Goal: Task Accomplishment & Management: Manage account settings

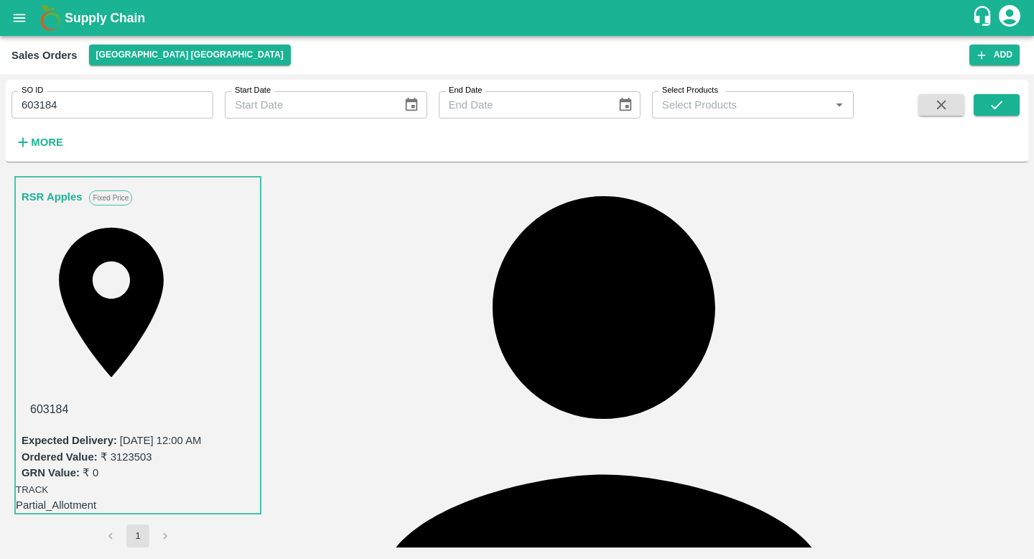
scroll to position [148, 0]
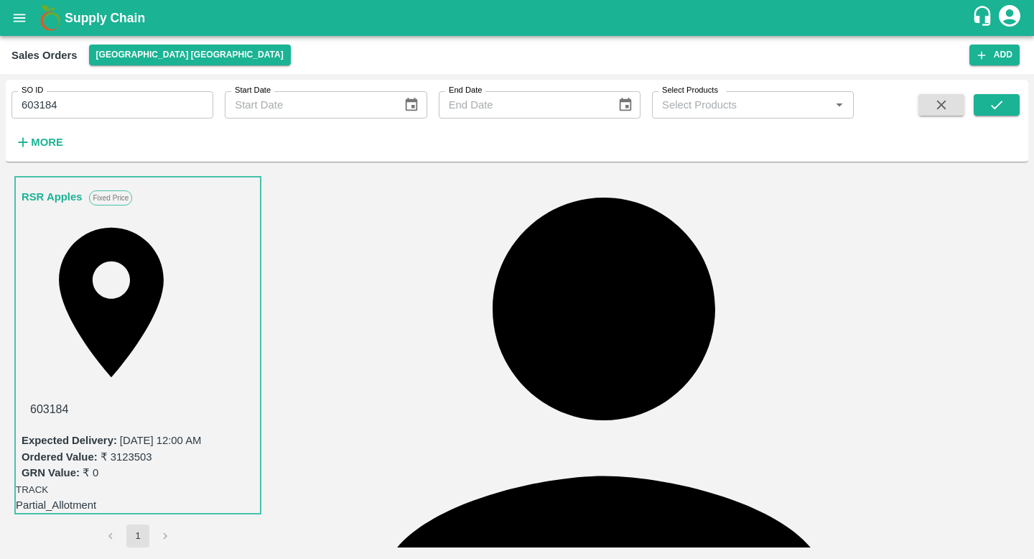
drag, startPoint x: 604, startPoint y: 417, endPoint x: 664, endPoint y: 421, distance: 60.4
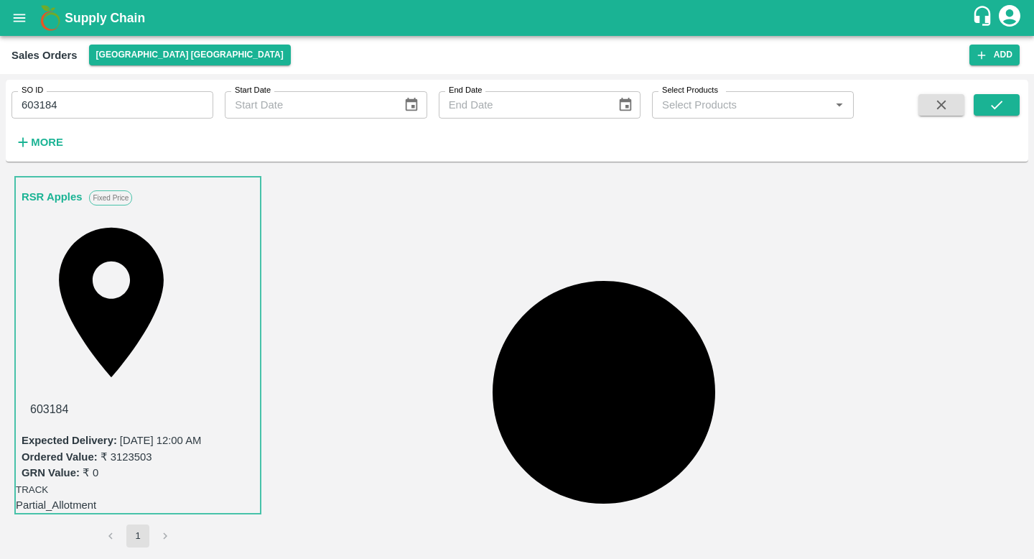
scroll to position [0, 0]
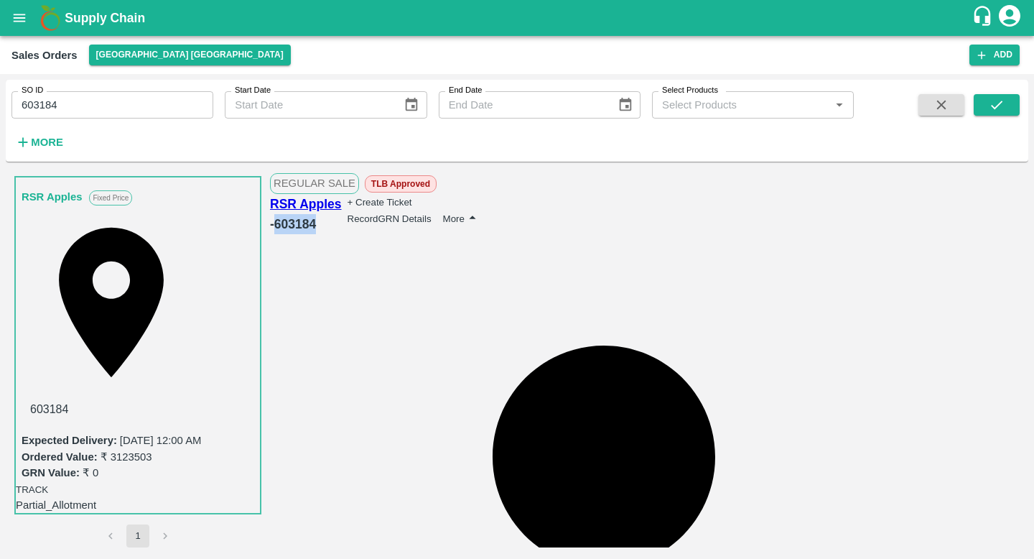
drag, startPoint x: 351, startPoint y: 206, endPoint x: 397, endPoint y: 210, distance: 46.9
click at [342, 210] on div "RSR Apples - 603184" at bounding box center [306, 214] width 72 height 40
copy h6 "603184"
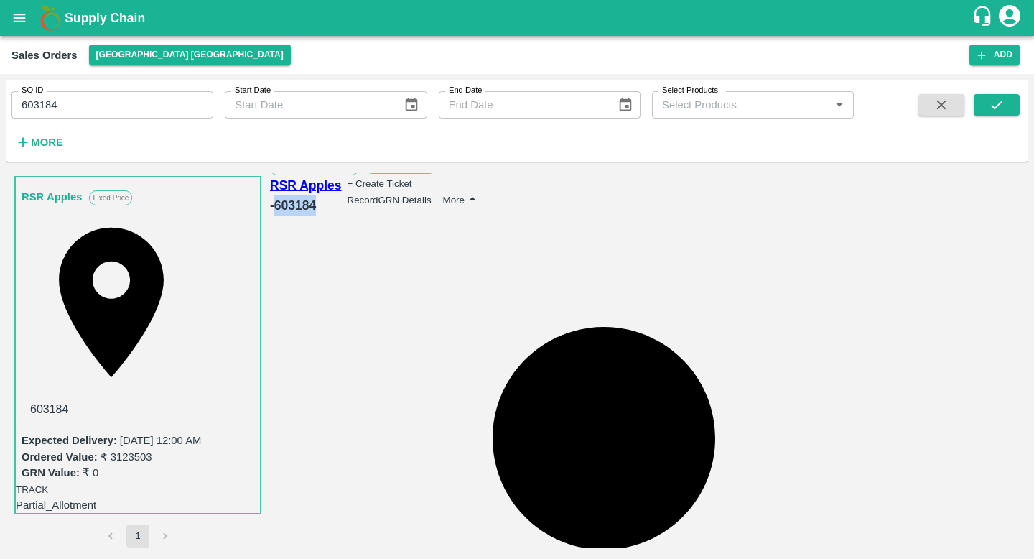
scroll to position [28, 0]
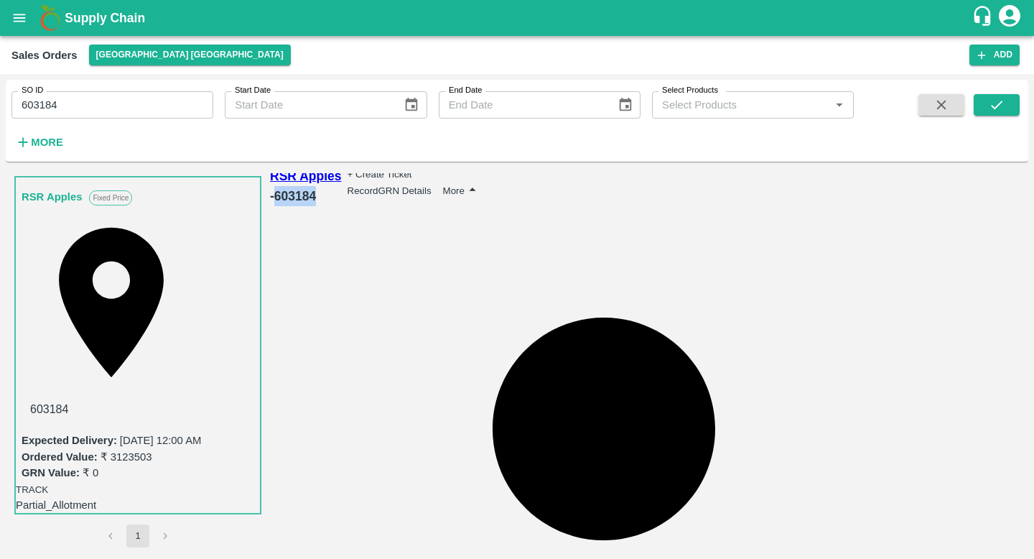
drag, startPoint x: 695, startPoint y: 496, endPoint x: 743, endPoint y: 499, distance: 47.5
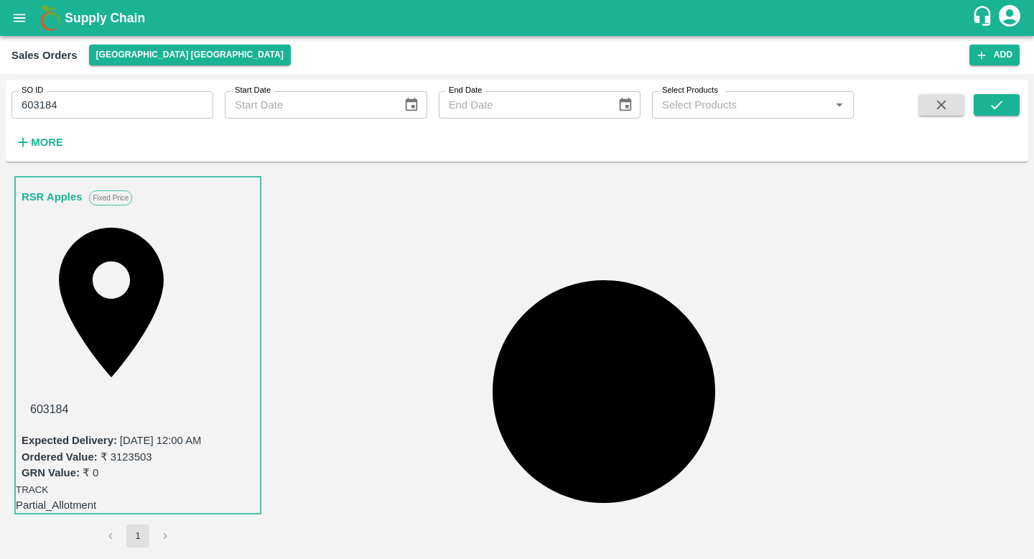
scroll to position [68, 0]
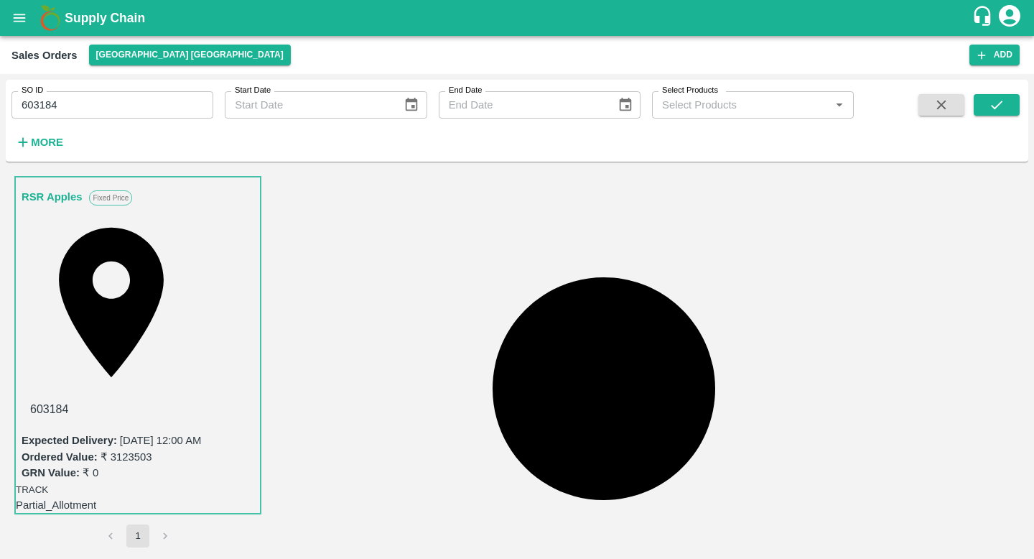
drag, startPoint x: 641, startPoint y: 462, endPoint x: 604, endPoint y: 459, distance: 36.7
drag, startPoint x: 502, startPoint y: 405, endPoint x: 481, endPoint y: 405, distance: 20.8
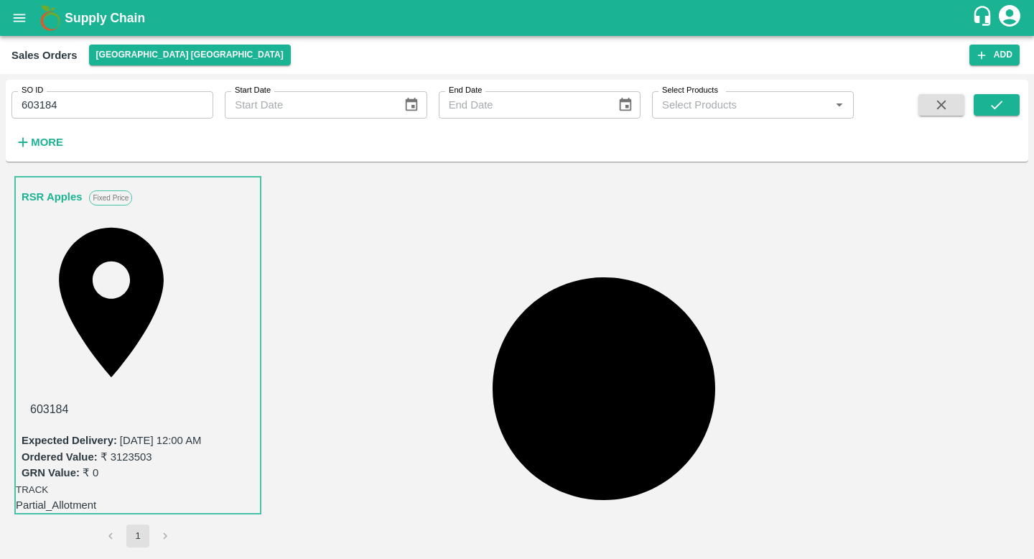
drag, startPoint x: 506, startPoint y: 393, endPoint x: 520, endPoint y: 393, distance: 14.4
drag, startPoint x: 605, startPoint y: 409, endPoint x: 637, endPoint y: 405, distance: 32.5
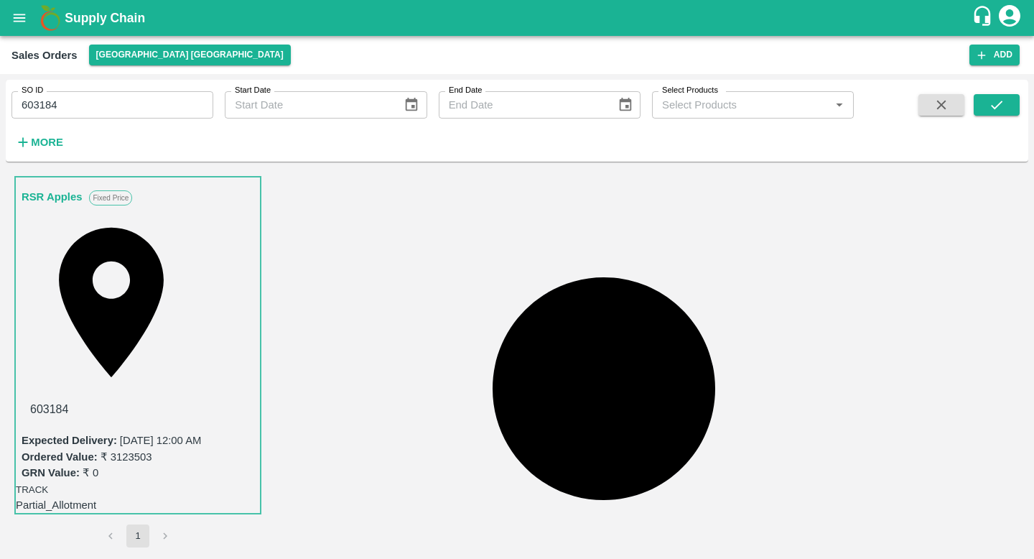
drag, startPoint x: 509, startPoint y: 391, endPoint x: 523, endPoint y: 391, distance: 14.4
drag, startPoint x: 517, startPoint y: 405, endPoint x: 481, endPoint y: 410, distance: 37.0
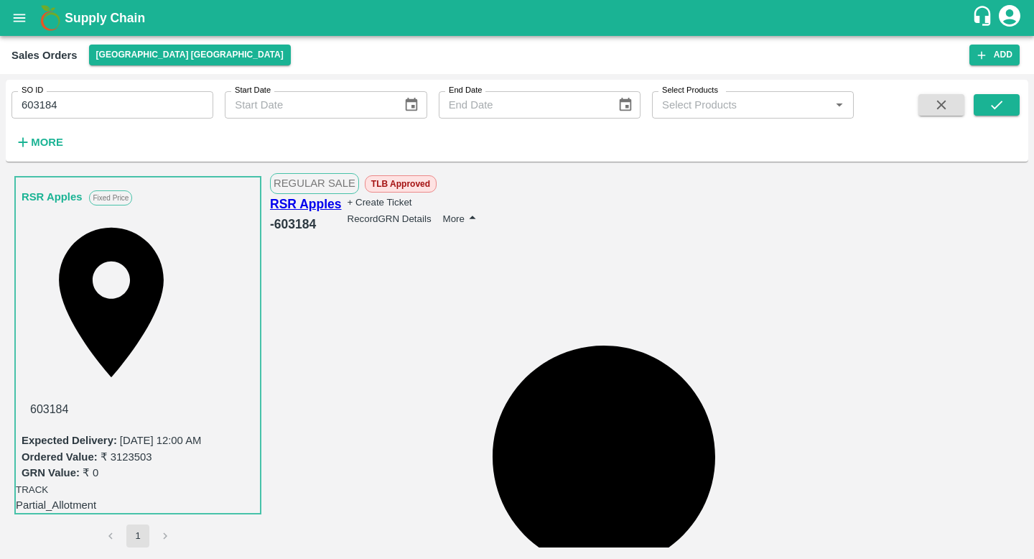
click at [481, 210] on button "More" at bounding box center [462, 219] width 38 height 18
click at [925, 244] on div at bounding box center [917, 233] width 16 height 21
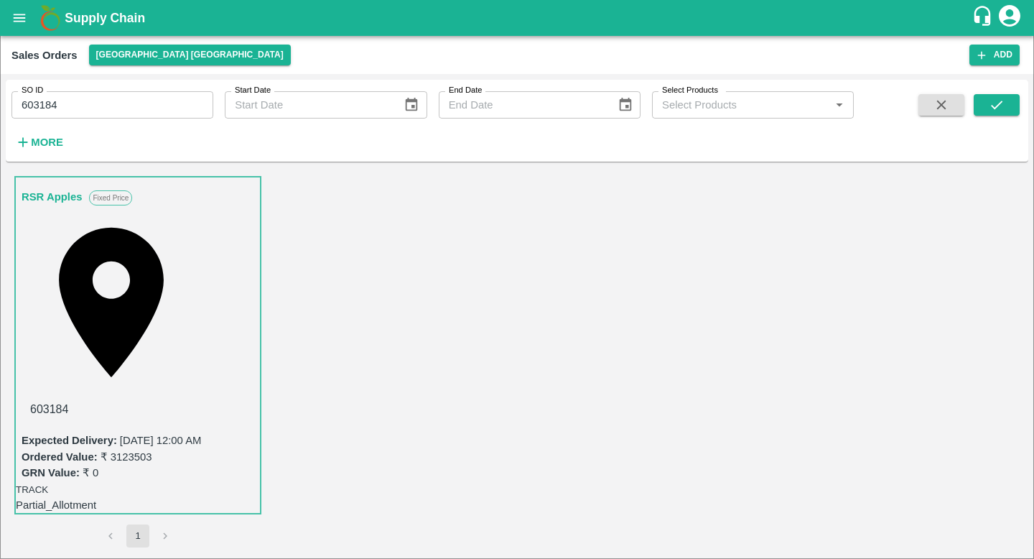
type input "NA"
drag, startPoint x: 585, startPoint y: 402, endPoint x: 611, endPoint y: 404, distance: 26.6
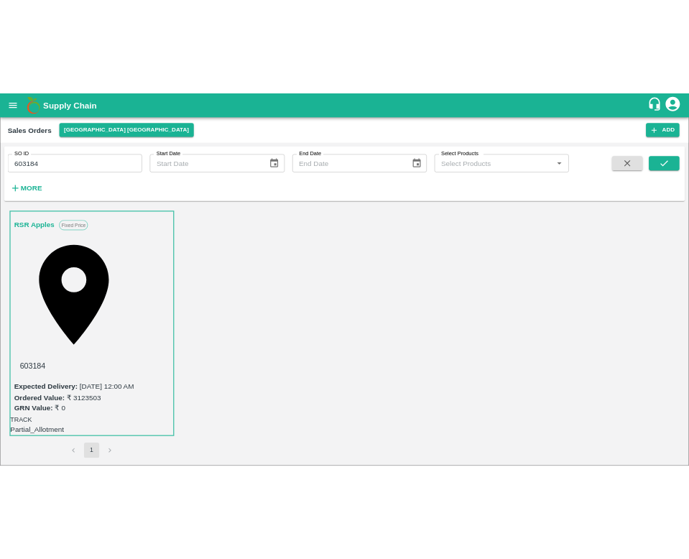
scroll to position [55, 0]
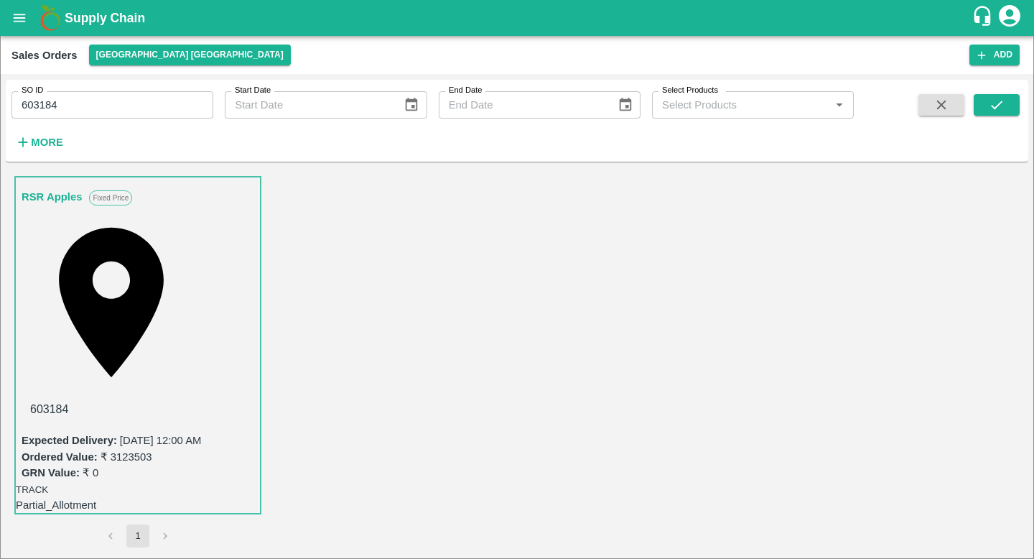
type textarea "T"
type textarea "Raising du"
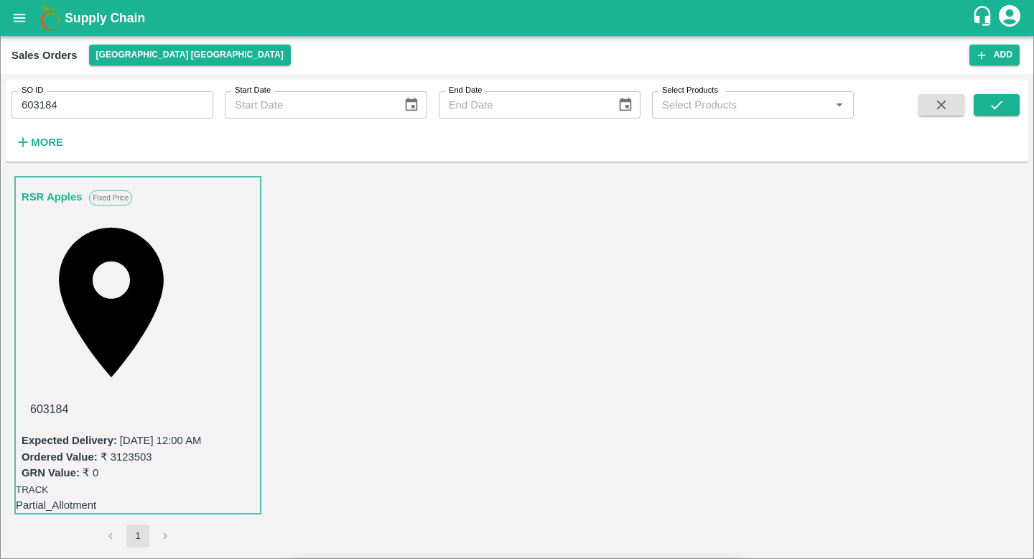
type textarea "Re-TLB due to calculations issue"
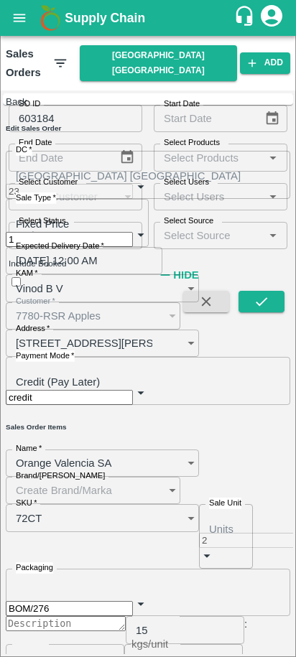
type input "NA"
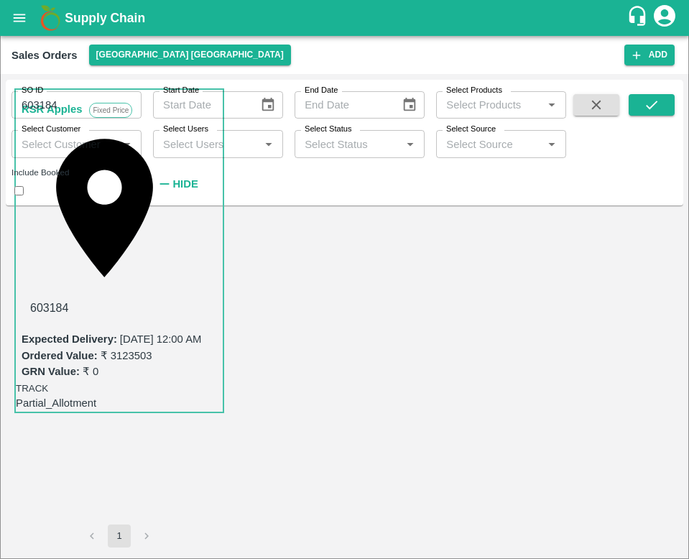
scroll to position [108, 0]
paste textarea "check_for_amount_difference"
type textarea "check_for_amount_difference"
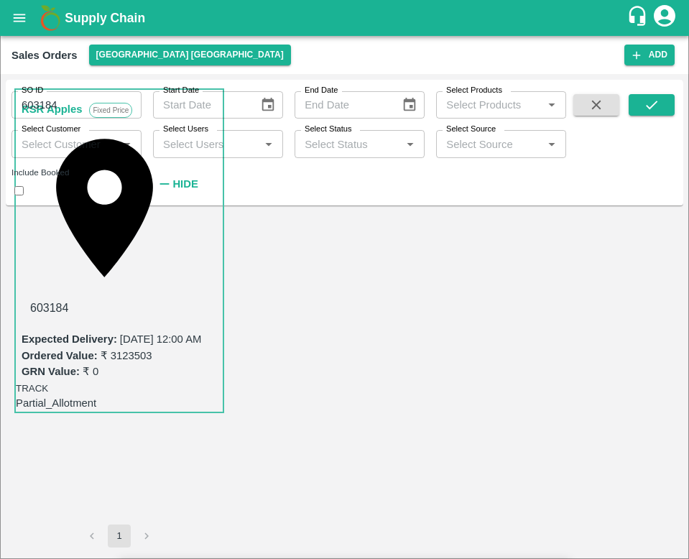
type textarea "Re TLB due to calculations issue"
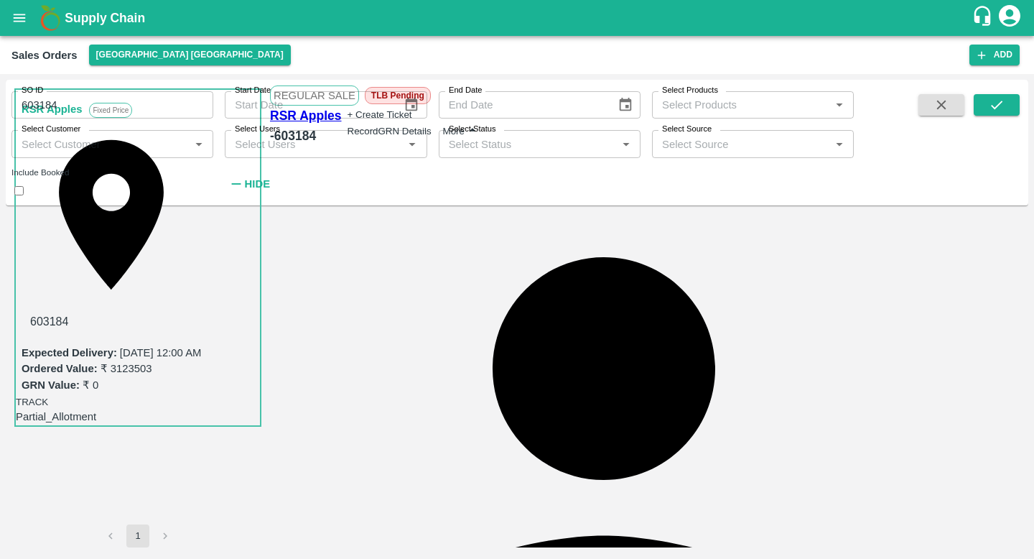
drag, startPoint x: 486, startPoint y: 389, endPoint x: 513, endPoint y: 387, distance: 27.3
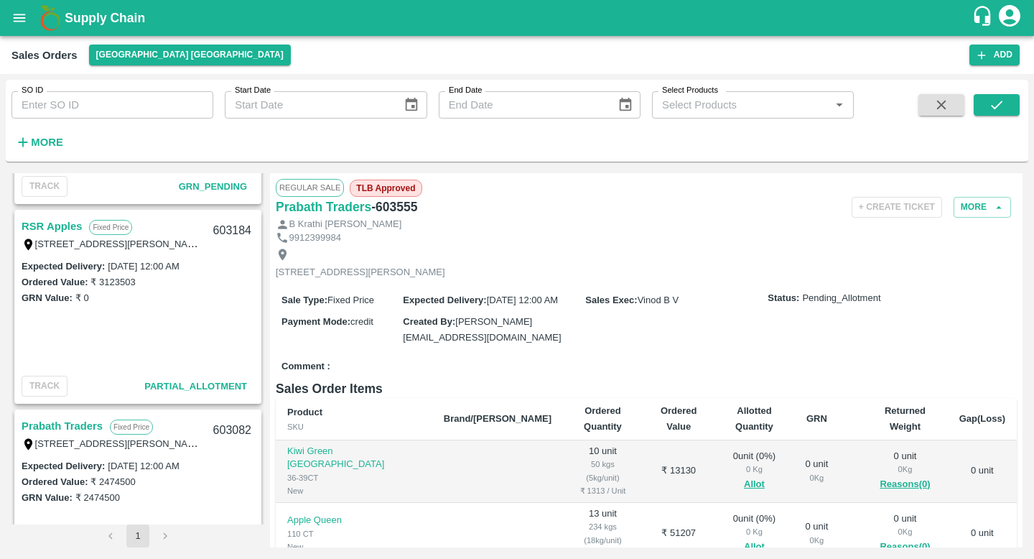
scroll to position [759, 0]
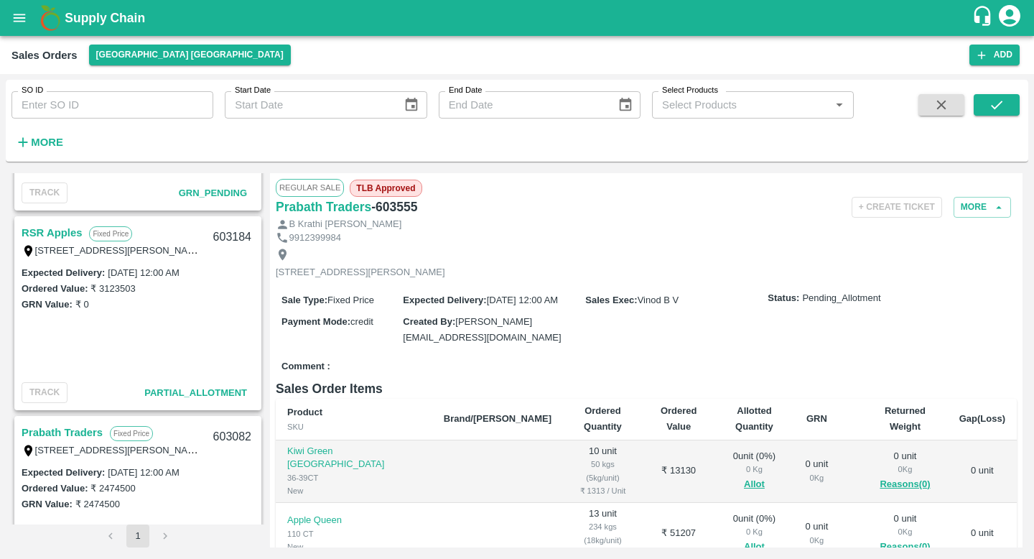
click at [43, 238] on link "RSR Apples" at bounding box center [52, 232] width 60 height 19
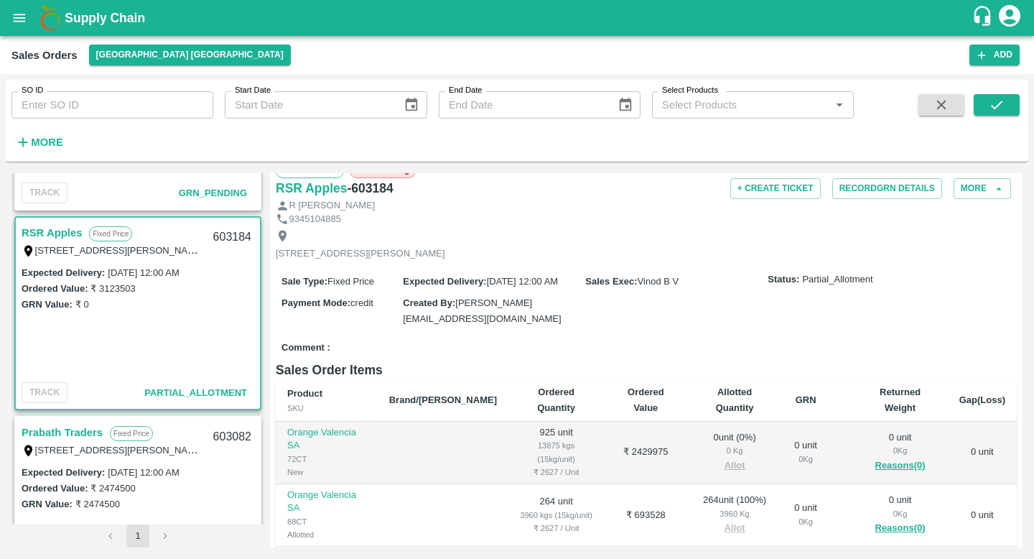
scroll to position [19, 0]
